Goal: Task Accomplishment & Management: Use online tool/utility

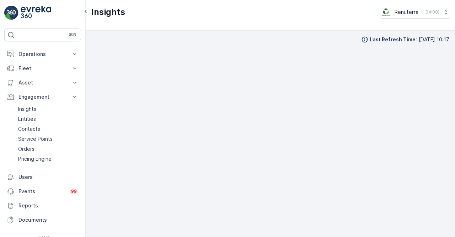
scroll to position [5, 0]
click at [38, 141] on p "Service Points" at bounding box center [35, 138] width 35 height 7
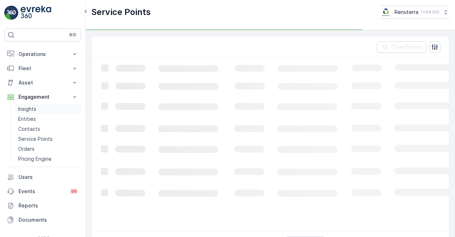
click at [36, 105] on p "Insights" at bounding box center [27, 108] width 18 height 7
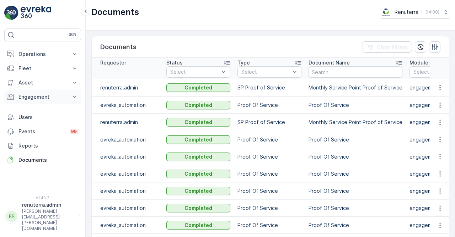
click at [56, 96] on p "Engagement" at bounding box center [43, 96] width 48 height 7
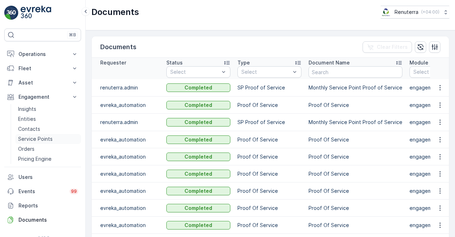
click at [35, 138] on p "Service Points" at bounding box center [35, 138] width 35 height 7
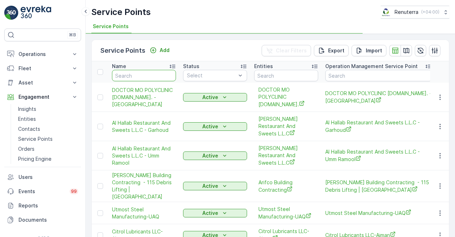
click at [132, 79] on input "text" at bounding box center [144, 75] width 64 height 11
click at [132, 79] on input "c" at bounding box center [144, 75] width 64 height 11
type input "con"
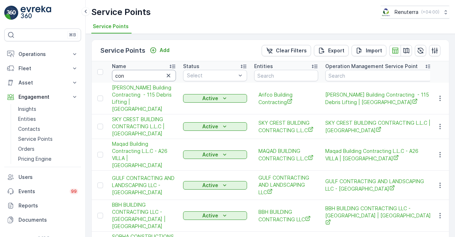
click at [132, 79] on input "con" at bounding box center [144, 75] width 64 height 11
type input "conco"
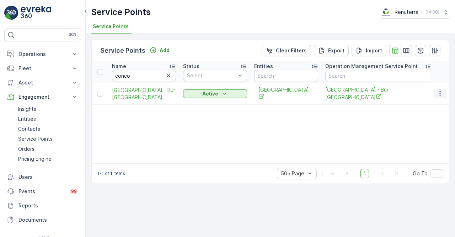
click at [441, 91] on icon "button" at bounding box center [440, 93] width 7 height 7
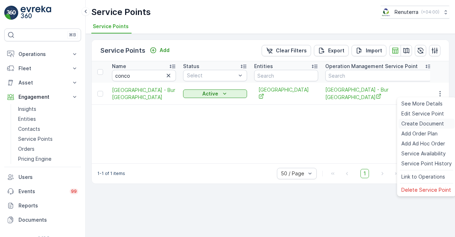
click at [412, 125] on span "Create Document" at bounding box center [423, 123] width 43 height 7
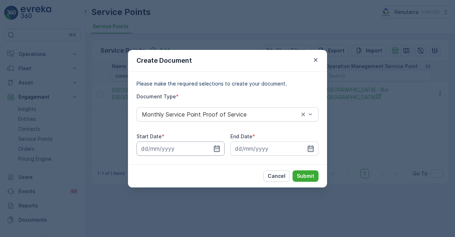
click at [212, 146] on input at bounding box center [181, 148] width 88 height 14
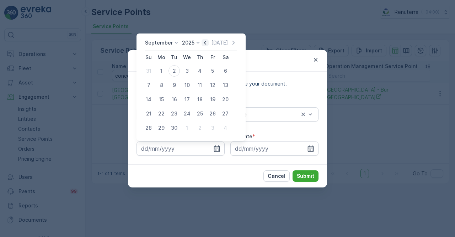
click at [204, 43] on icon "button" at bounding box center [205, 42] width 7 height 7
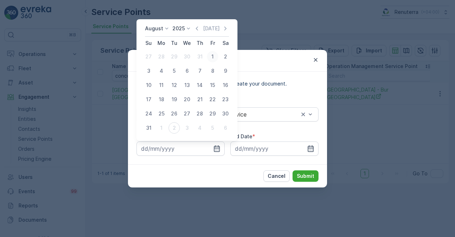
click at [211, 55] on div "1" at bounding box center [212, 56] width 11 height 11
type input "[DATE]"
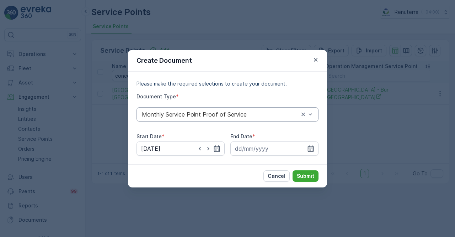
drag, startPoint x: 306, startPoint y: 147, endPoint x: 314, endPoint y: 115, distance: 32.7
click at [307, 146] on div at bounding box center [275, 148] width 88 height 14
click at [310, 145] on icon "button" at bounding box center [310, 148] width 7 height 7
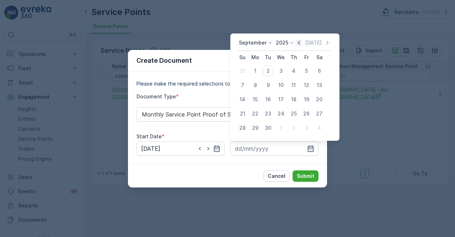
click at [296, 45] on icon "button" at bounding box center [299, 42] width 7 height 7
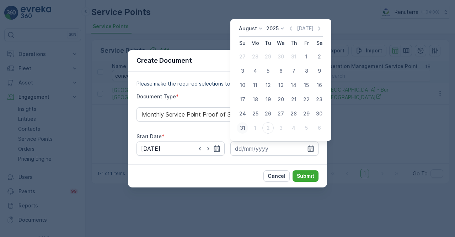
click at [247, 126] on div "31" at bounding box center [242, 127] width 11 height 11
type input "[DATE]"
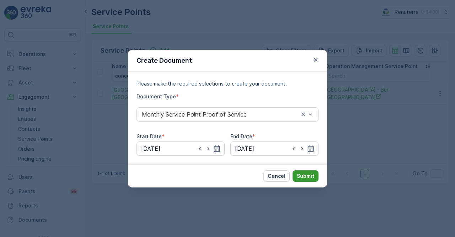
click at [304, 181] on button "Submit" at bounding box center [306, 175] width 26 height 11
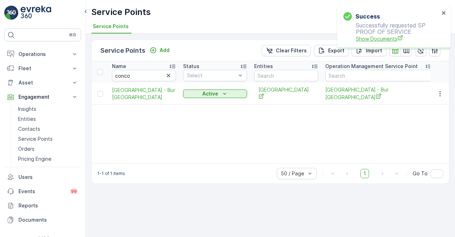
click at [379, 39] on span "Show Documents" at bounding box center [398, 38] width 84 height 7
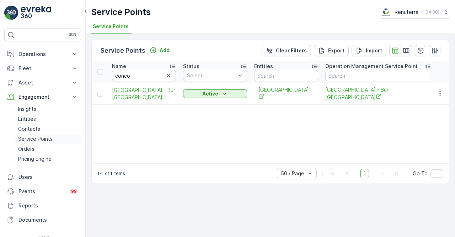
click at [51, 140] on p "Service Points" at bounding box center [35, 138] width 35 height 7
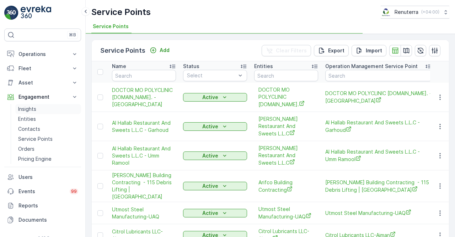
click at [42, 109] on link "Insights" at bounding box center [48, 109] width 66 height 10
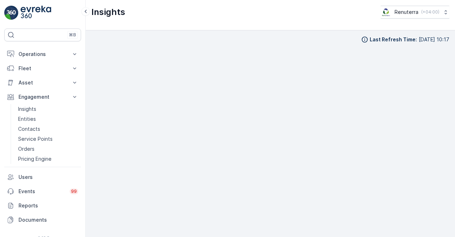
scroll to position [5, 0]
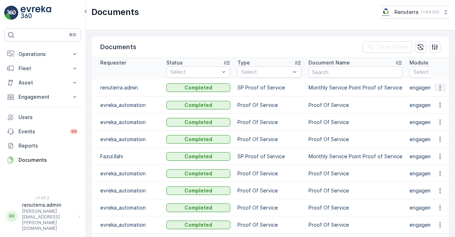
click at [437, 89] on icon "button" at bounding box center [440, 87] width 7 height 7
click at [438, 100] on span "See Details" at bounding box center [438, 97] width 27 height 7
click at [436, 89] on button "button" at bounding box center [440, 87] width 13 height 9
click at [439, 89] on icon "button" at bounding box center [440, 87] width 7 height 7
click at [433, 103] on ul "See Details" at bounding box center [439, 97] width 36 height 13
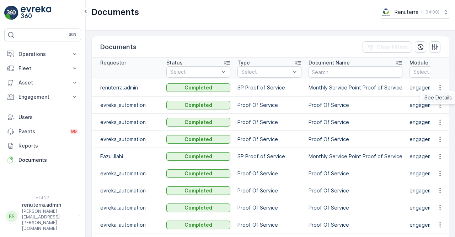
click at [431, 97] on span "See Details" at bounding box center [438, 97] width 27 height 7
